Goal: Check status: Check status

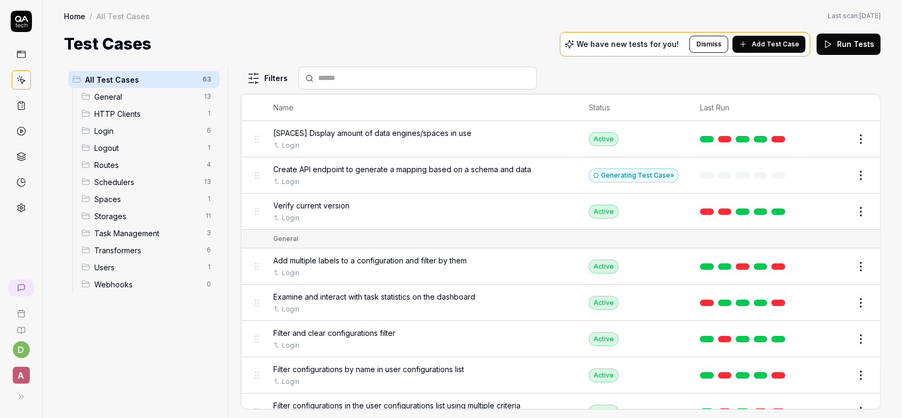
click at [154, 143] on span "Logout" at bounding box center [147, 147] width 106 height 11
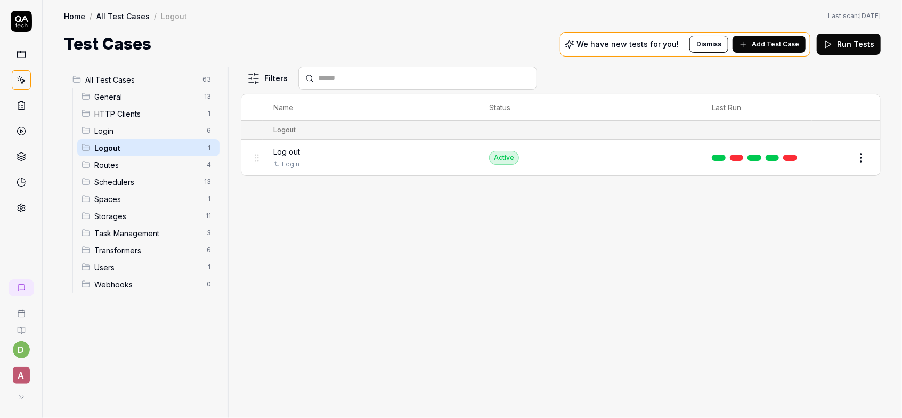
click at [152, 127] on span "Login" at bounding box center [147, 130] width 106 height 11
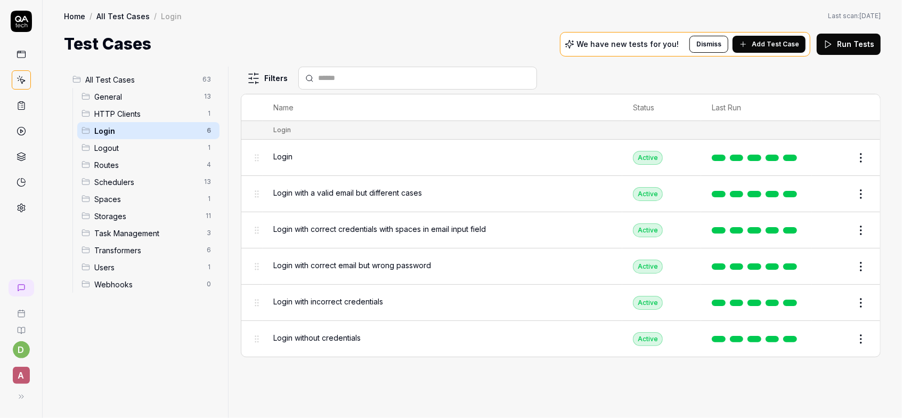
click at [161, 113] on span "HTTP Clients" at bounding box center [147, 113] width 106 height 11
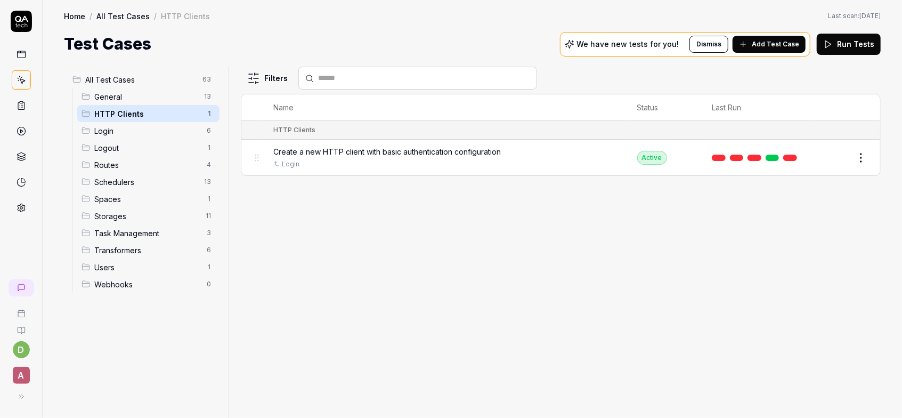
click at [160, 131] on span "Login" at bounding box center [147, 130] width 106 height 11
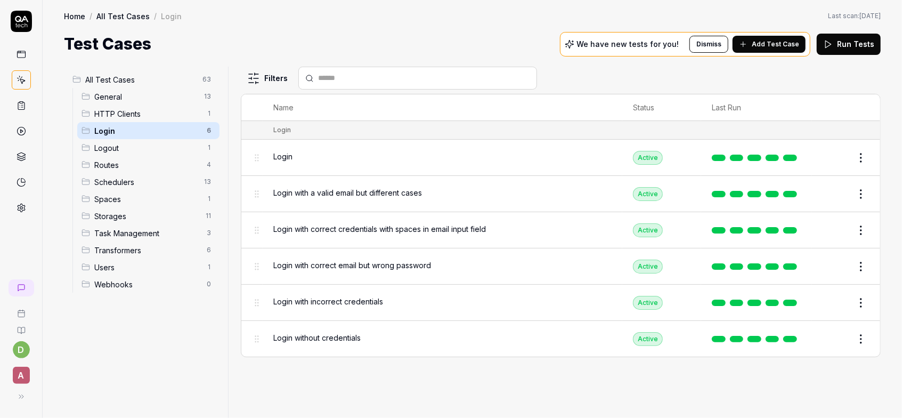
click at [162, 116] on span "HTTP Clients" at bounding box center [147, 113] width 106 height 11
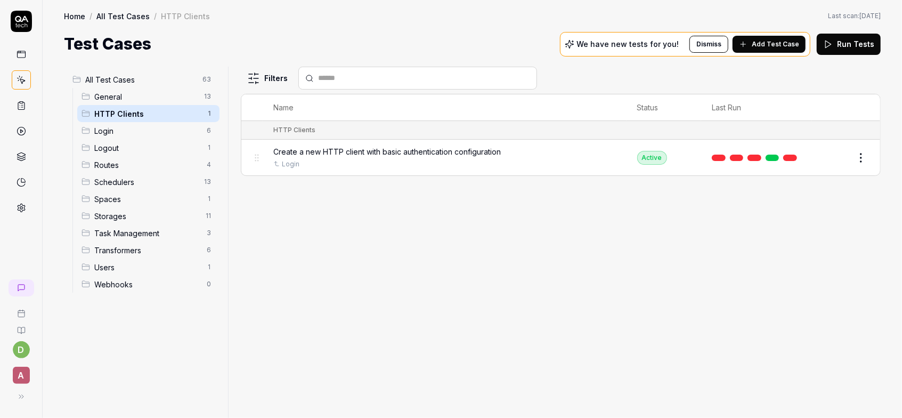
click at [79, 12] on link "Home" at bounding box center [74, 16] width 21 height 11
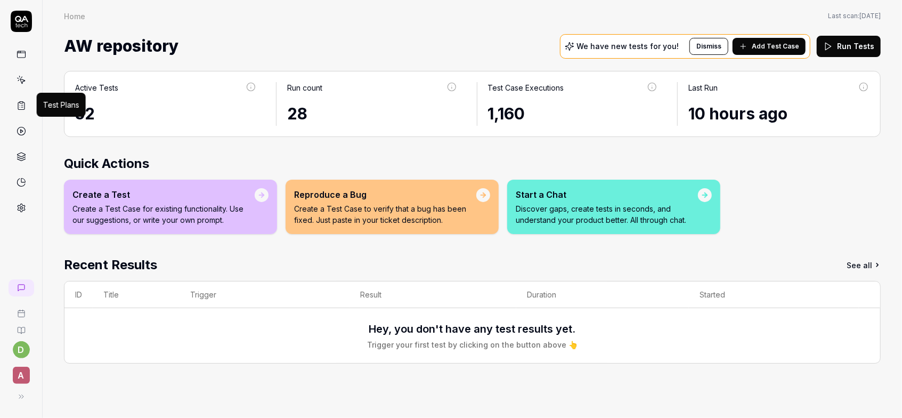
click at [23, 105] on icon at bounding box center [22, 106] width 10 height 10
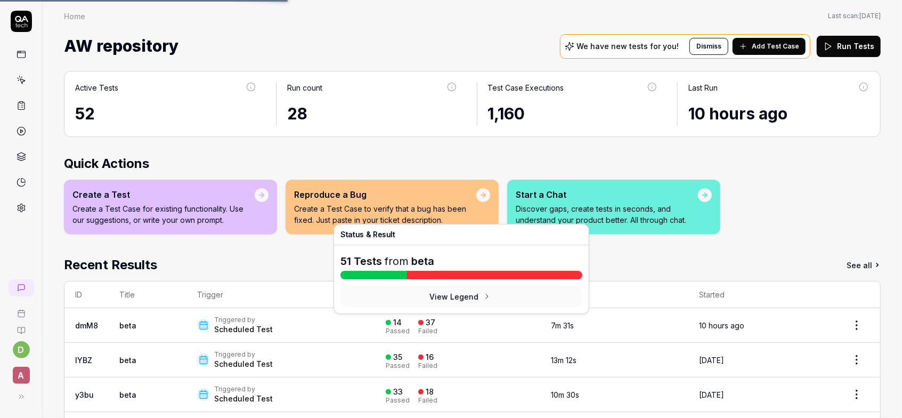
click at [429, 323] on div "37" at bounding box center [426, 323] width 17 height 10
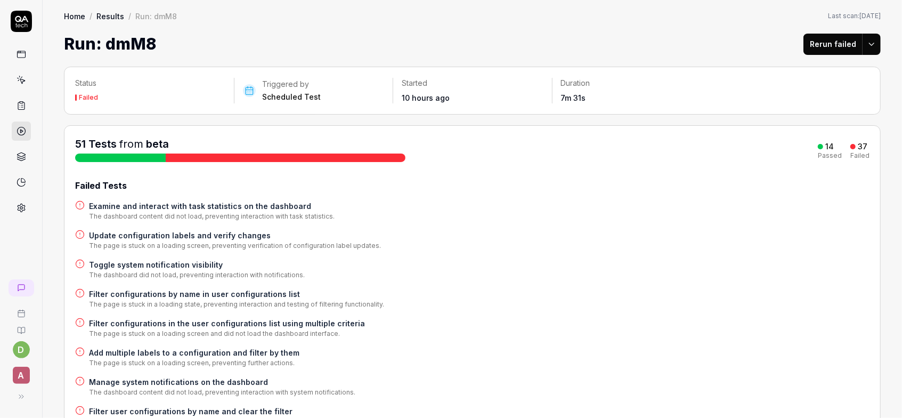
click at [228, 158] on div at bounding box center [286, 157] width 240 height 9
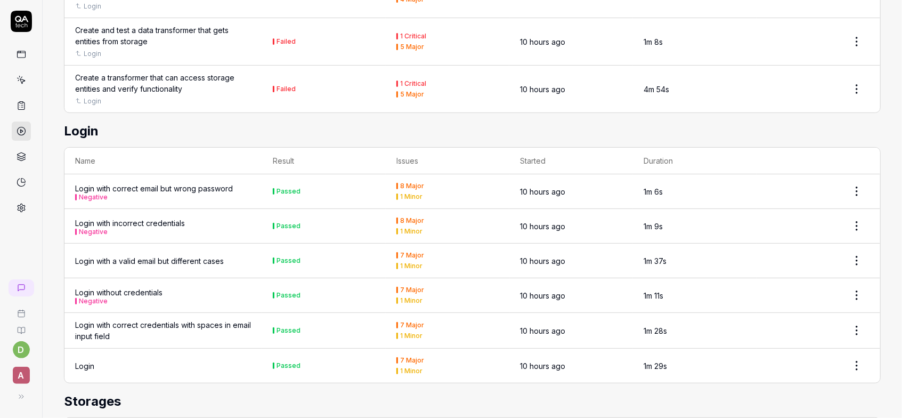
scroll to position [2952, 0]
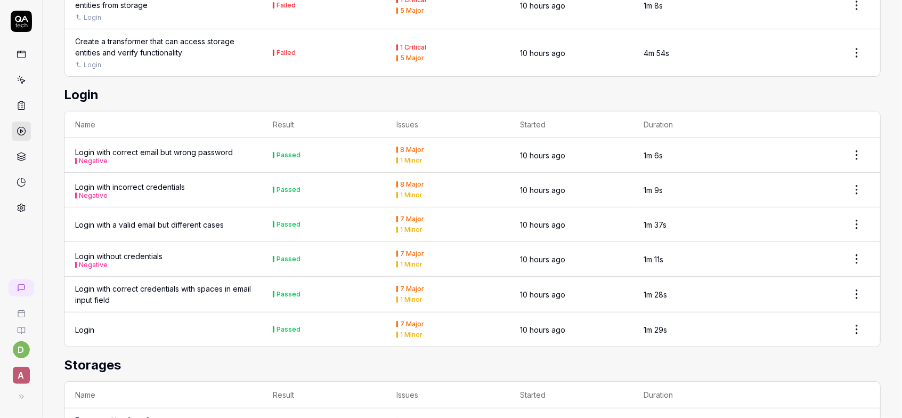
click at [167, 147] on div "Login with correct email but wrong password Negative" at bounding box center [154, 156] width 158 height 18
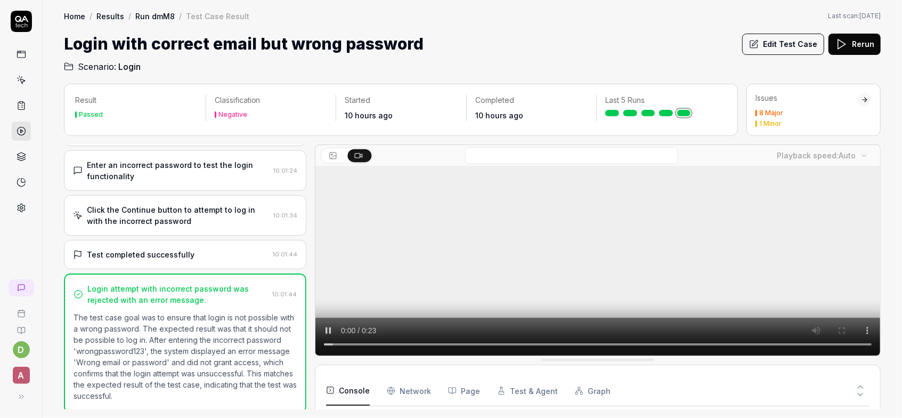
scroll to position [141, 0]
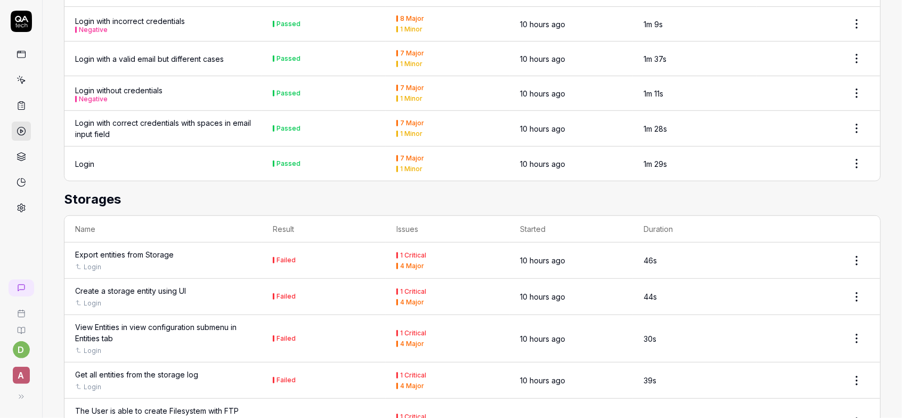
scroll to position [2973, 0]
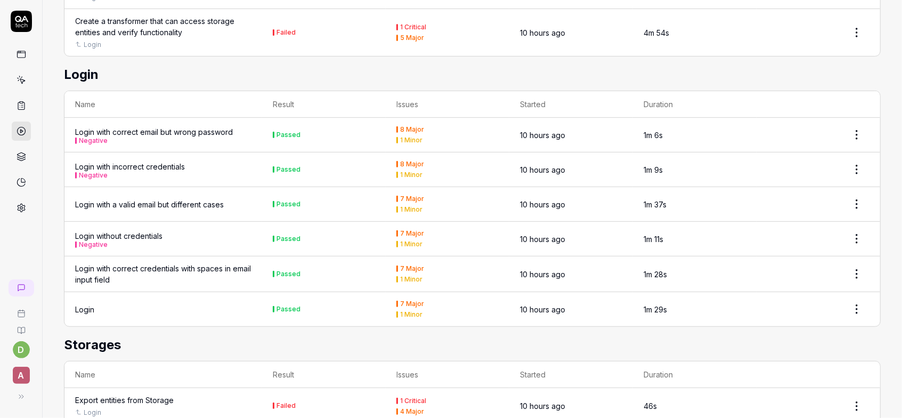
click at [139, 230] on div "Login without credentials Negative" at bounding box center [118, 239] width 87 height 18
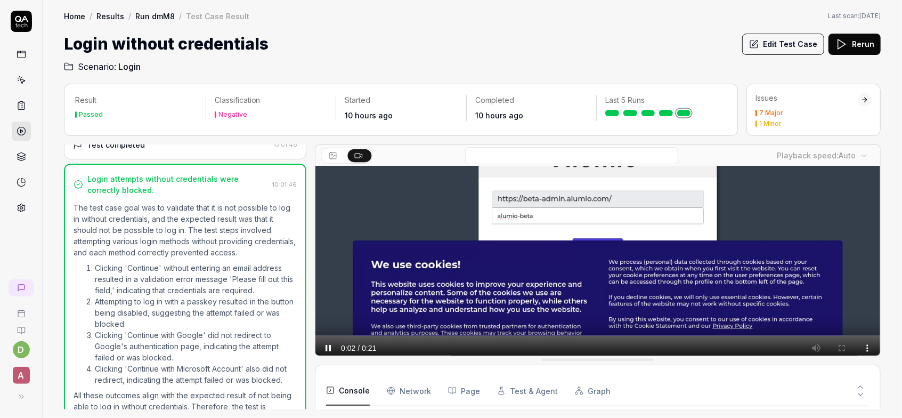
scroll to position [147, 0]
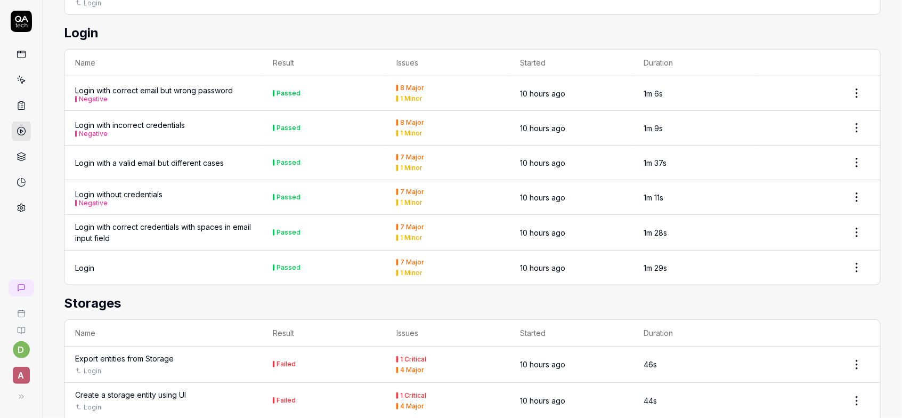
scroll to position [3013, 0]
click at [172, 120] on div "Login with incorrect credentials Negative" at bounding box center [130, 129] width 110 height 18
